Goal: Answer question/provide support

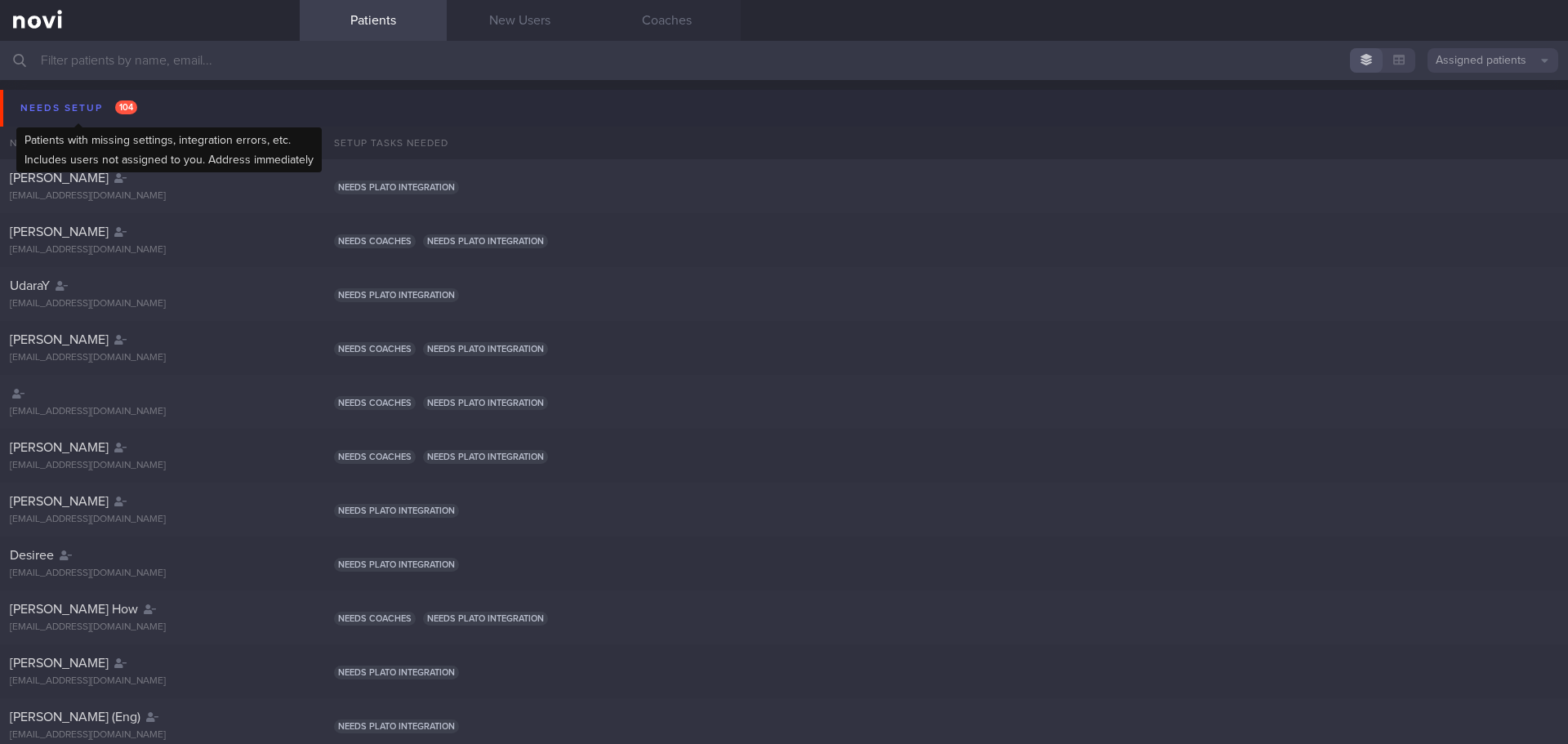
click at [83, 114] on div "Needs setup 104" at bounding box center [79, 108] width 125 height 22
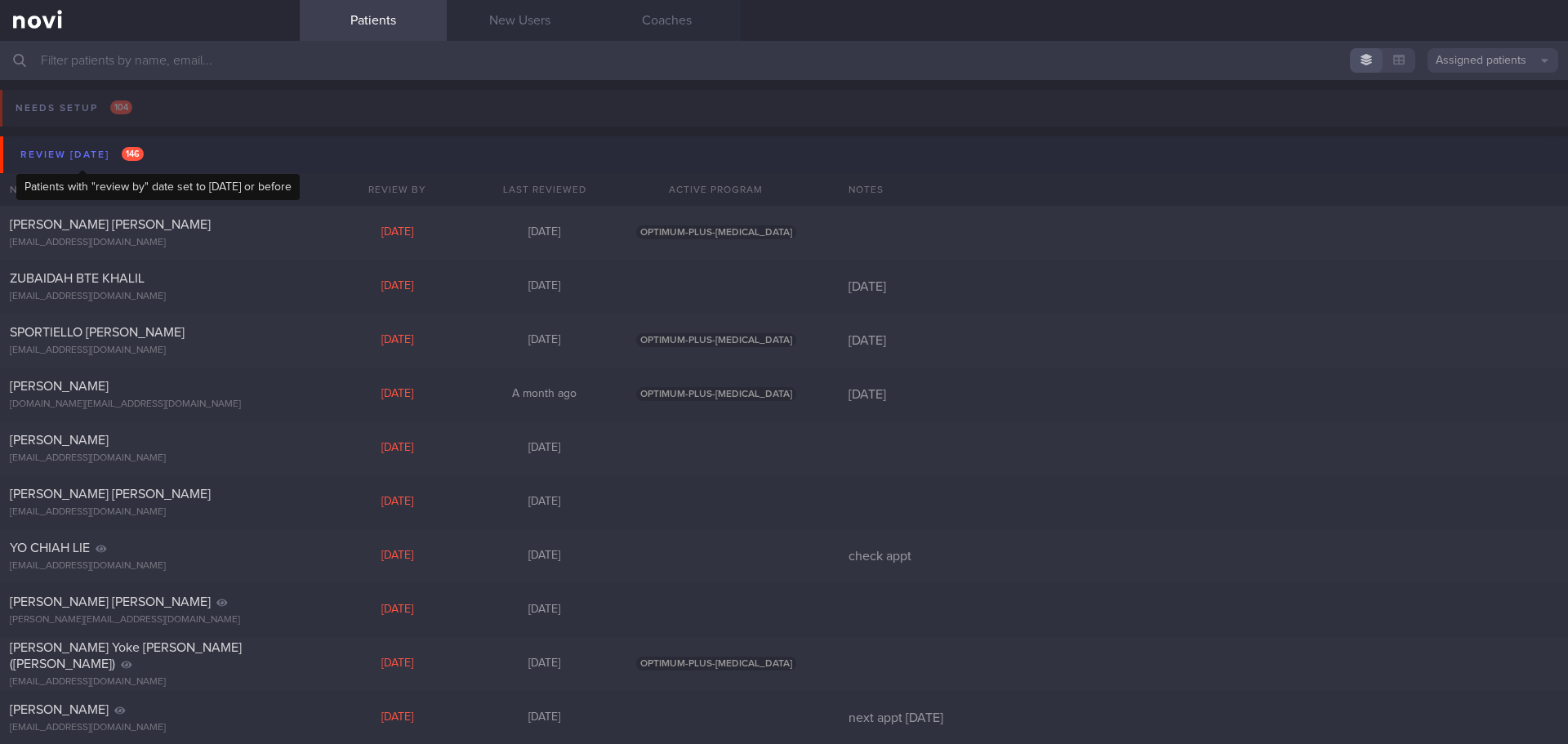
click at [76, 158] on div "Review [DATE] 146" at bounding box center [82, 154] width 131 height 22
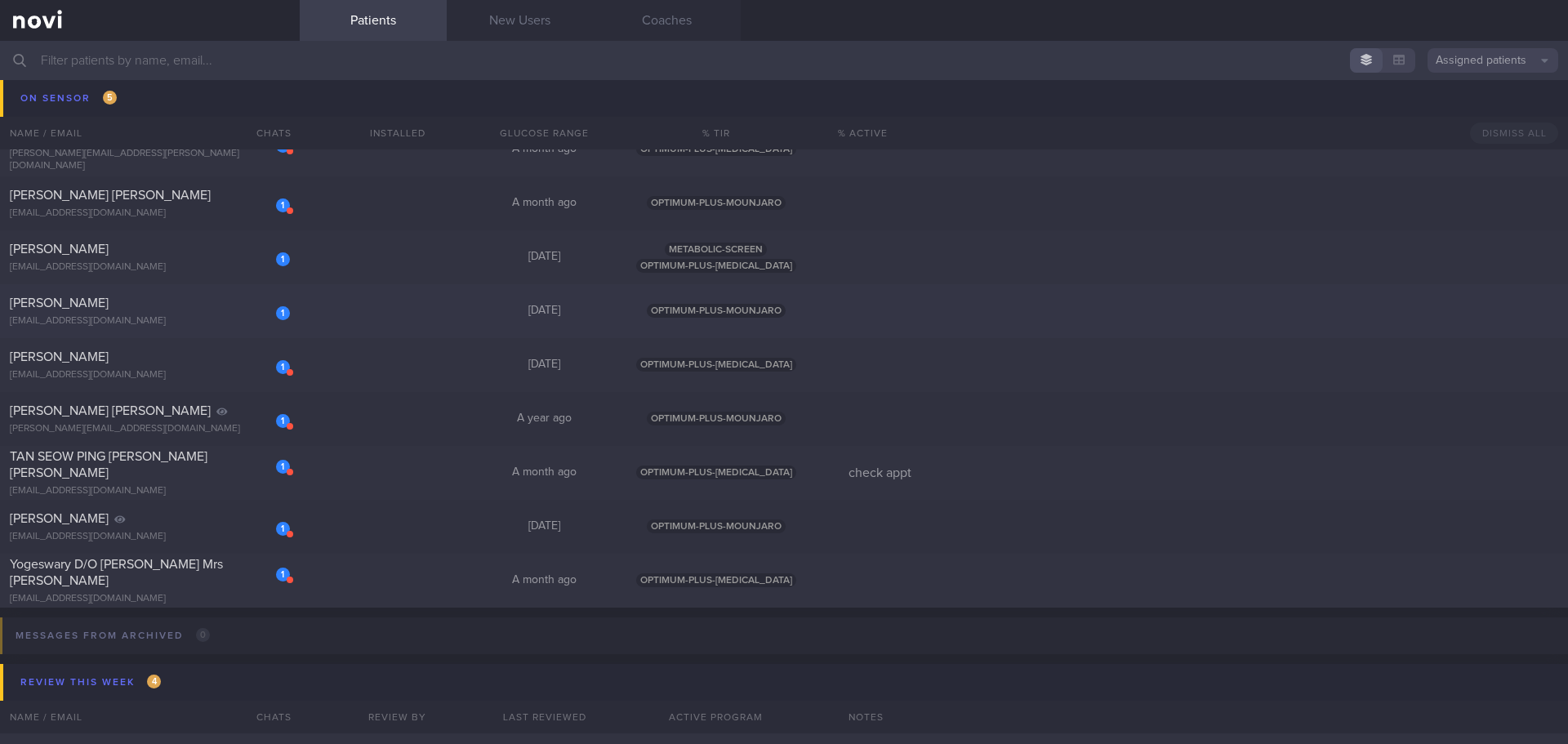
scroll to position [408, 0]
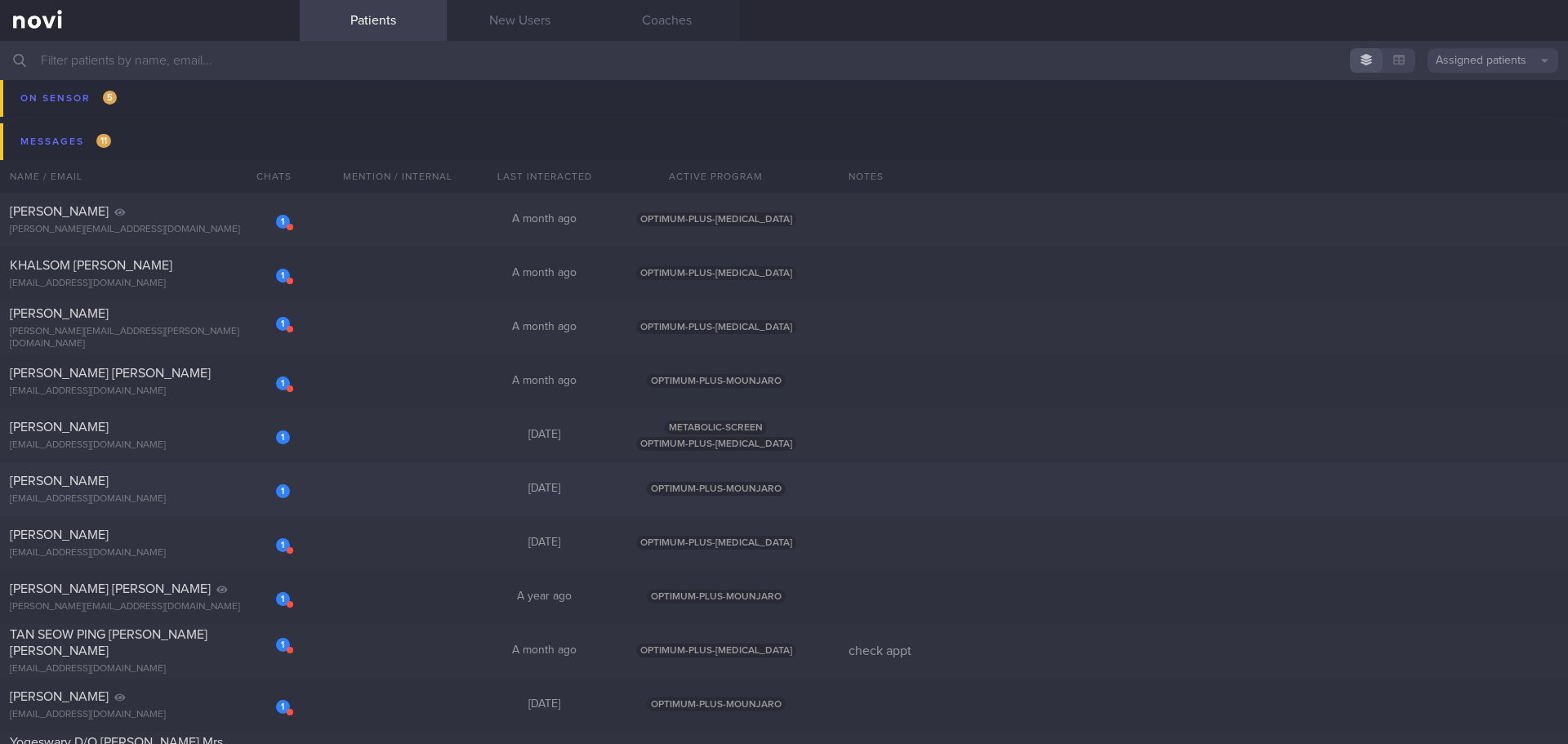
click at [159, 482] on div "[PERSON_NAME]" at bounding box center [147, 481] width 276 height 16
select select "8"
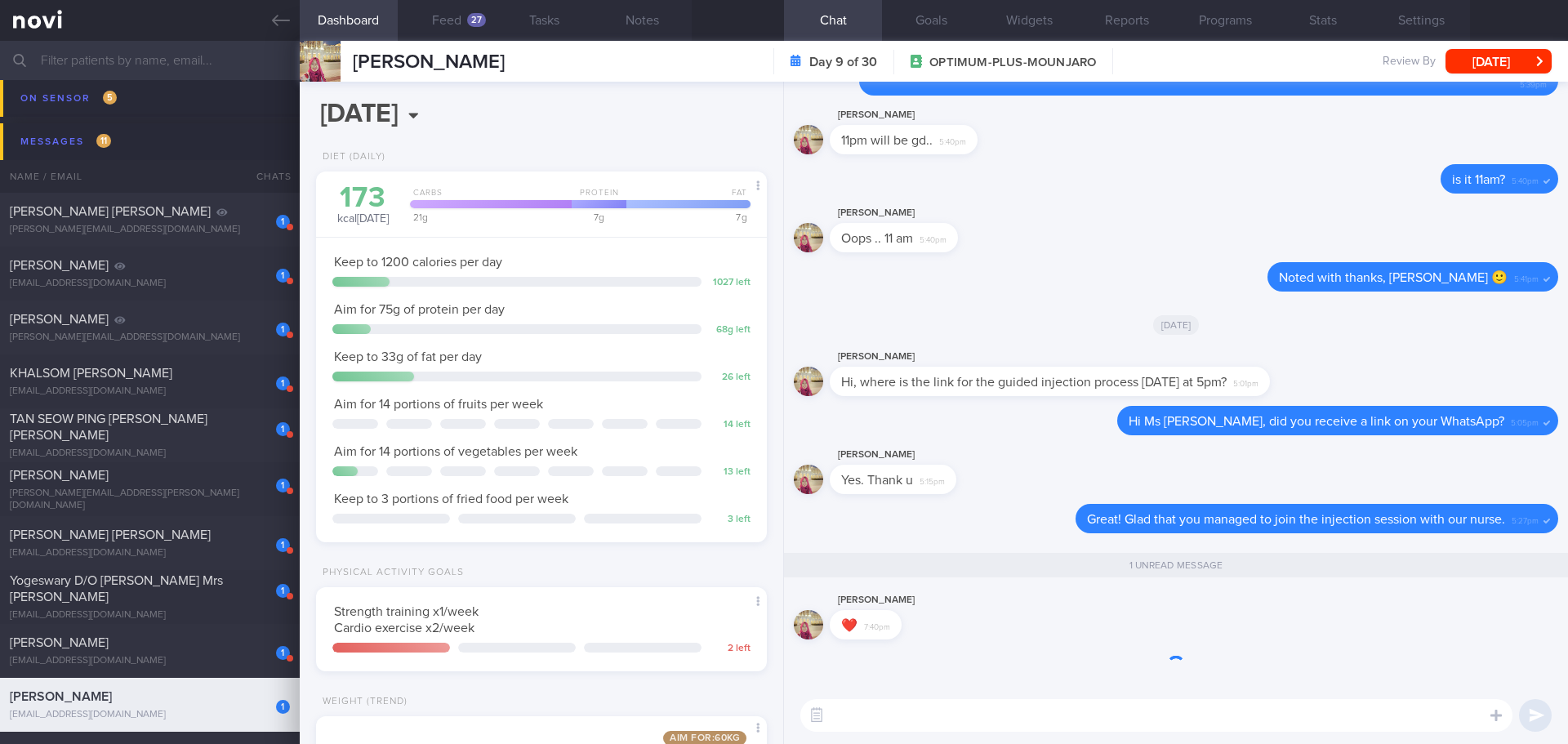
scroll to position [1, 0]
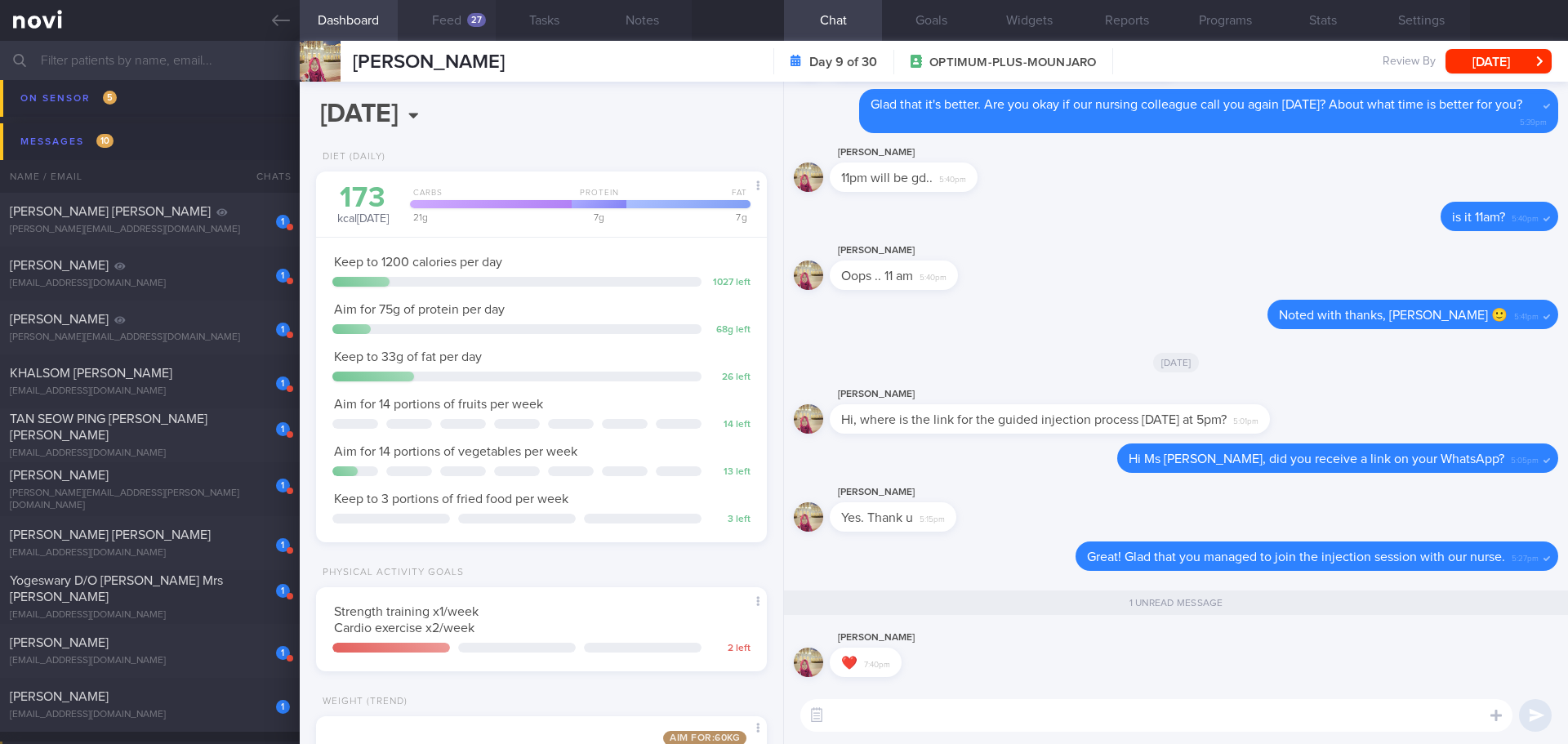
click at [468, 17] on div "27" at bounding box center [476, 20] width 19 height 14
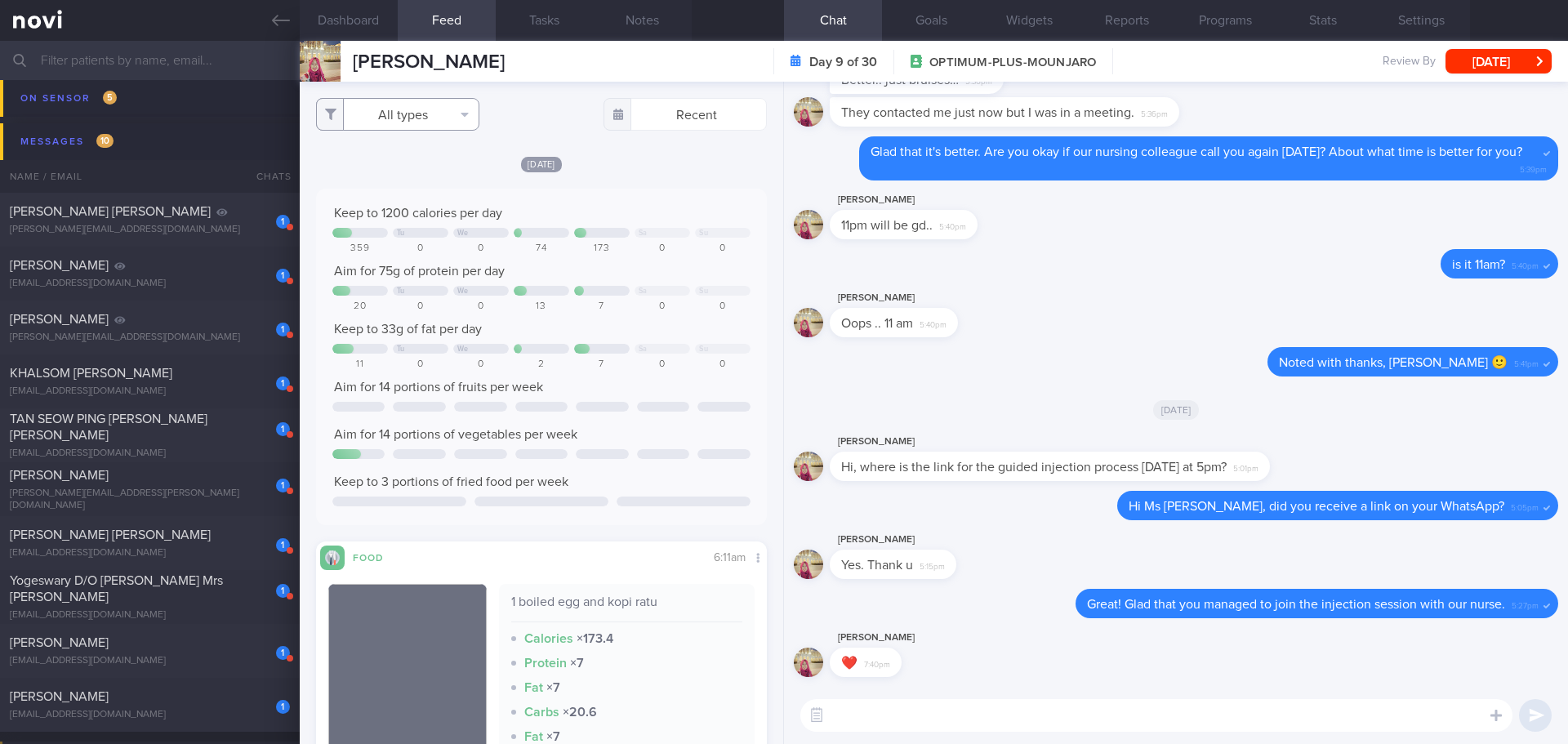
click at [447, 102] on button "All types" at bounding box center [397, 115] width 163 height 33
click at [436, 167] on button "Activity" at bounding box center [397, 170] width 161 height 25
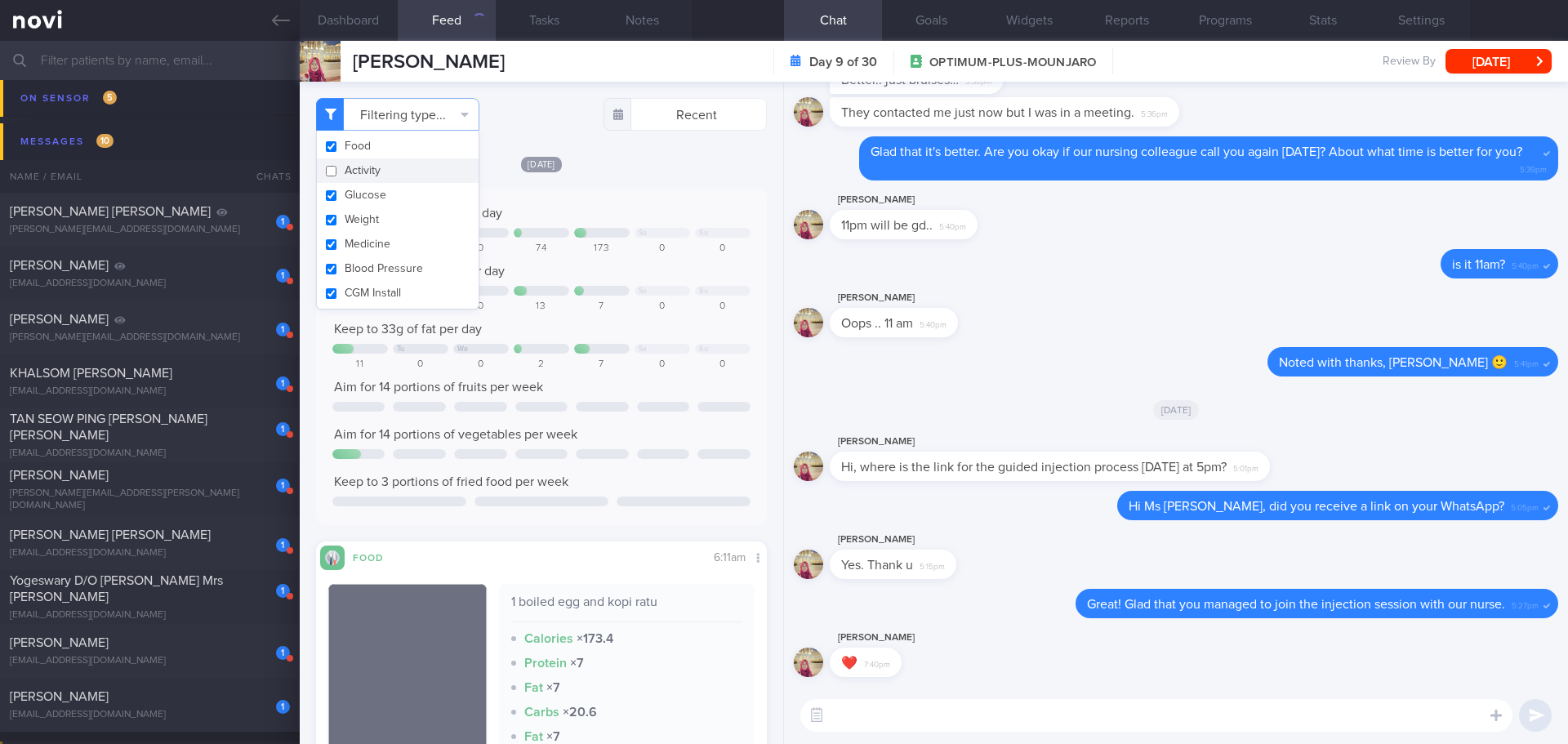
checkbox input "false"
click at [662, 170] on div "[DATE]" at bounding box center [542, 163] width 451 height 17
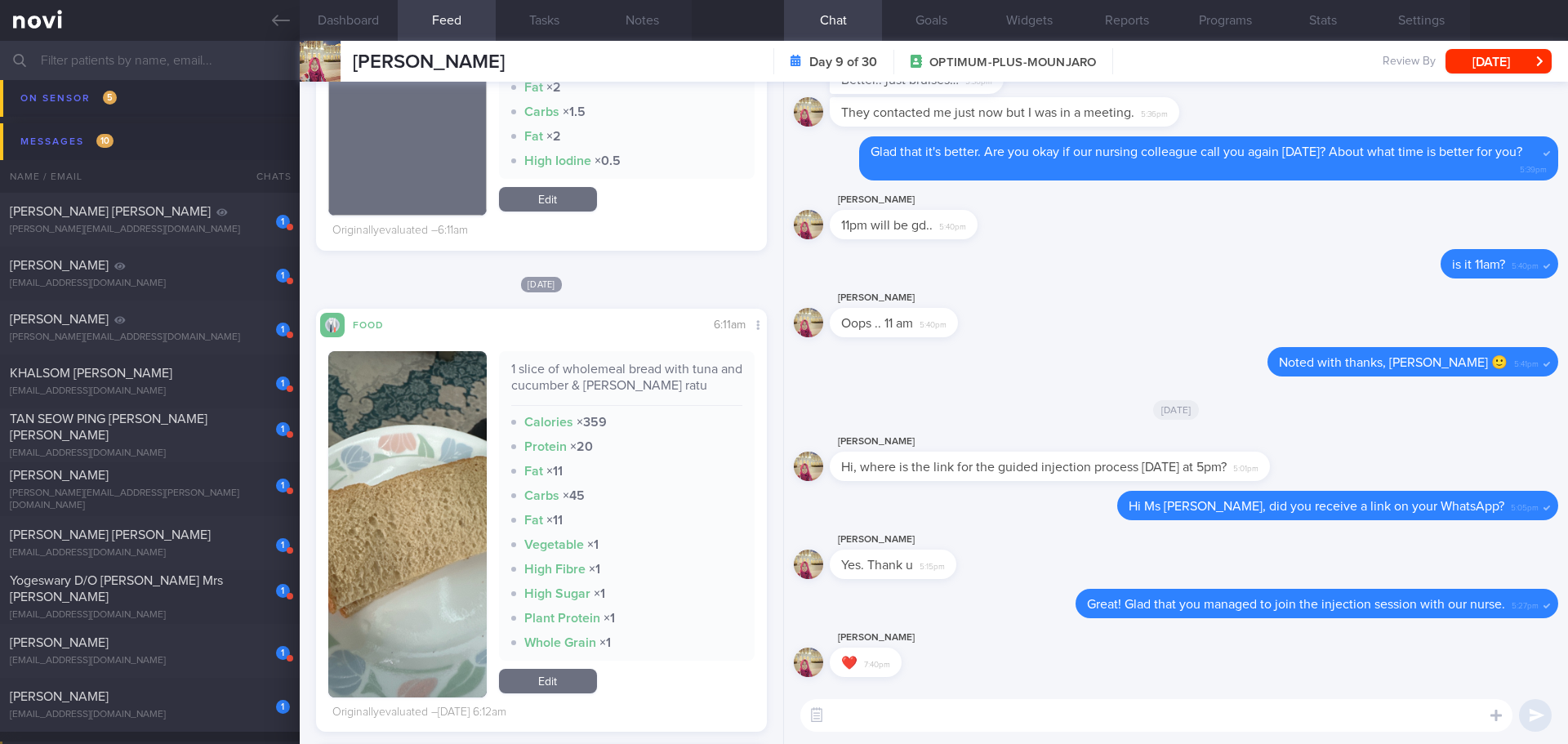
scroll to position [1389, 0]
